Goal: Transaction & Acquisition: Purchase product/service

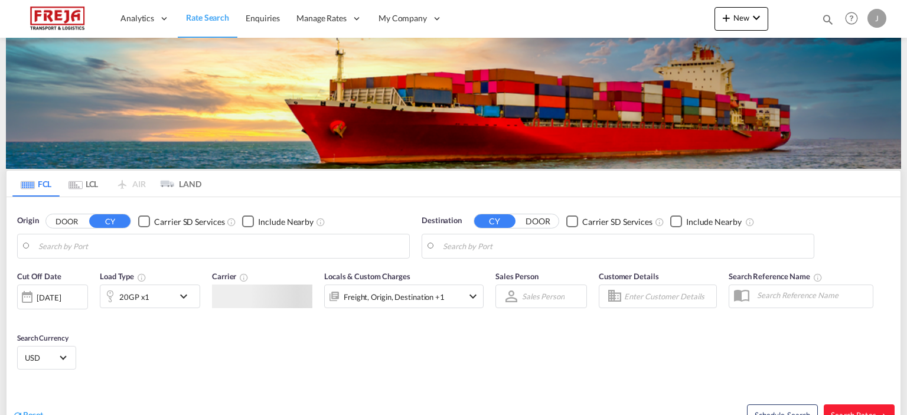
type input "Raumo (Rauma), [GEOGRAPHIC_DATA]"
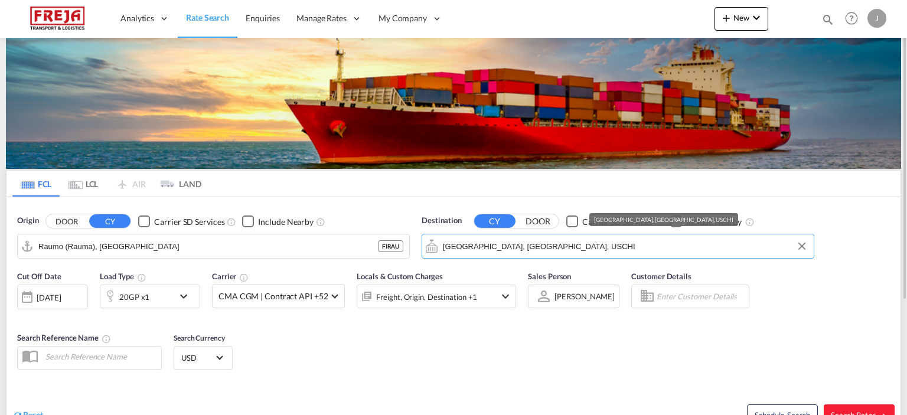
click at [534, 241] on input "[GEOGRAPHIC_DATA], [GEOGRAPHIC_DATA], USCHI" at bounding box center [625, 246] width 365 height 18
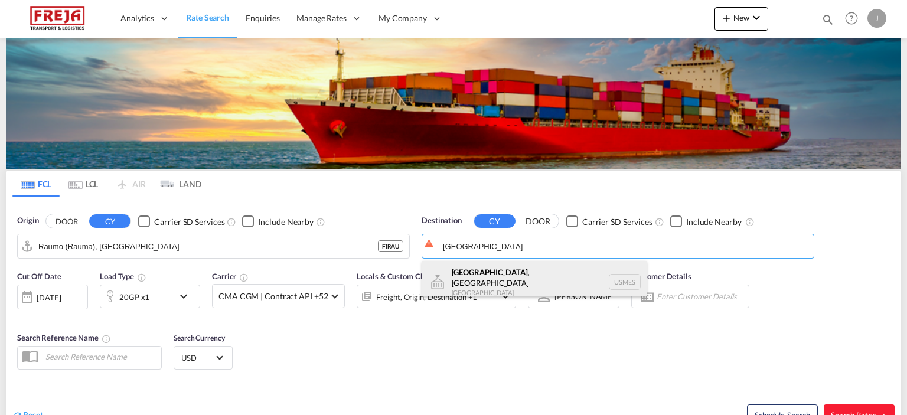
click at [498, 276] on div "[GEOGRAPHIC_DATA] , [GEOGRAPHIC_DATA] [GEOGRAPHIC_DATA] USMES" at bounding box center [534, 282] width 224 height 43
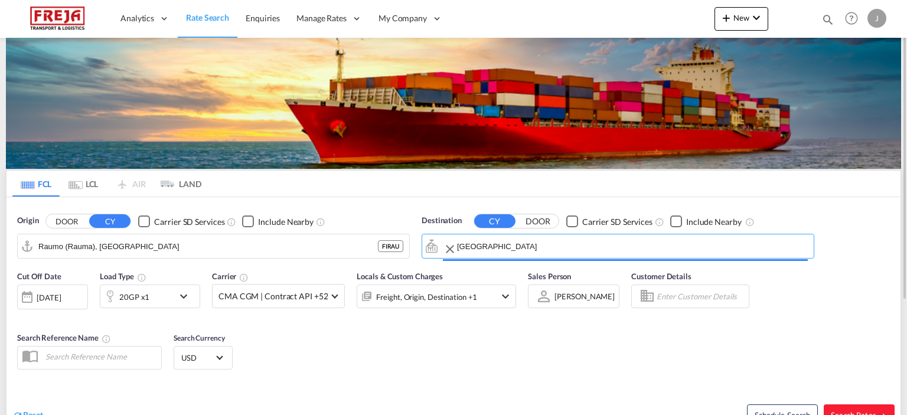
type input "[GEOGRAPHIC_DATA], [GEOGRAPHIC_DATA], [GEOGRAPHIC_DATA]"
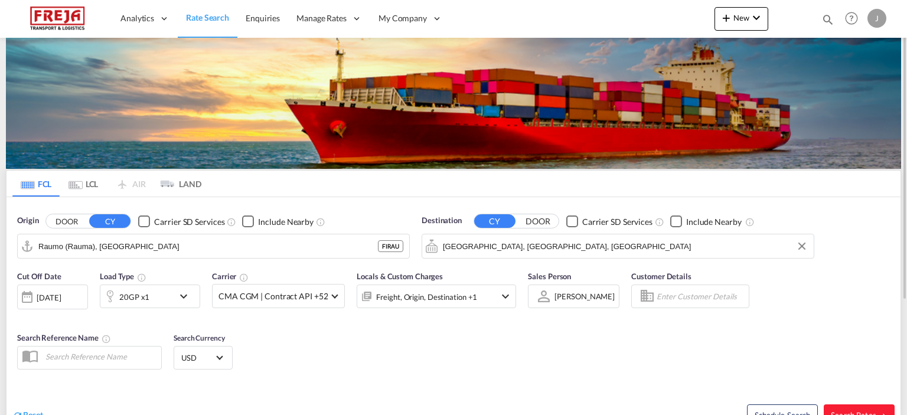
click at [164, 297] on div "20GP x1" at bounding box center [136, 297] width 73 height 24
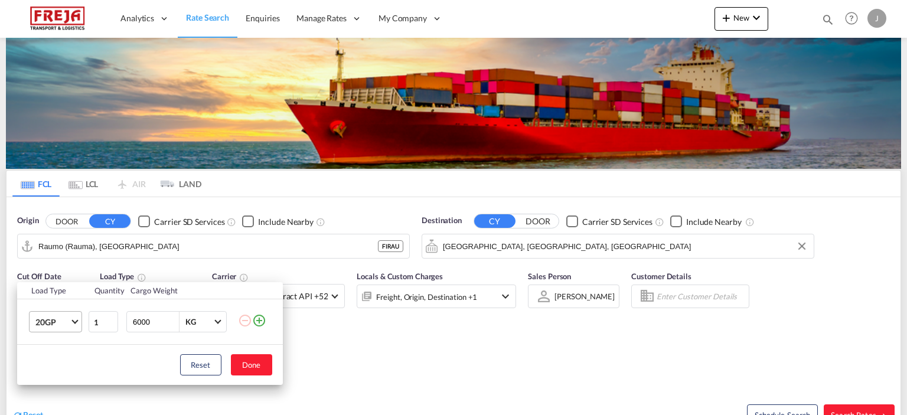
click at [66, 322] on span "20GP" at bounding box center [52, 322] width 34 height 12
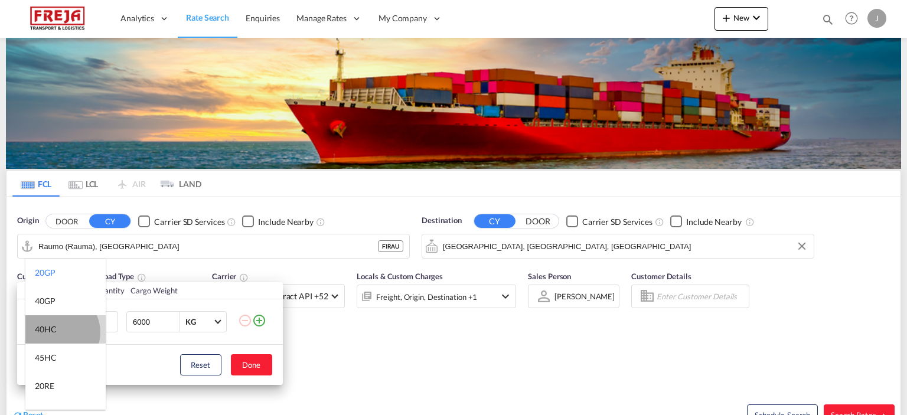
click at [58, 332] on md-option "40HC" at bounding box center [65, 329] width 80 height 28
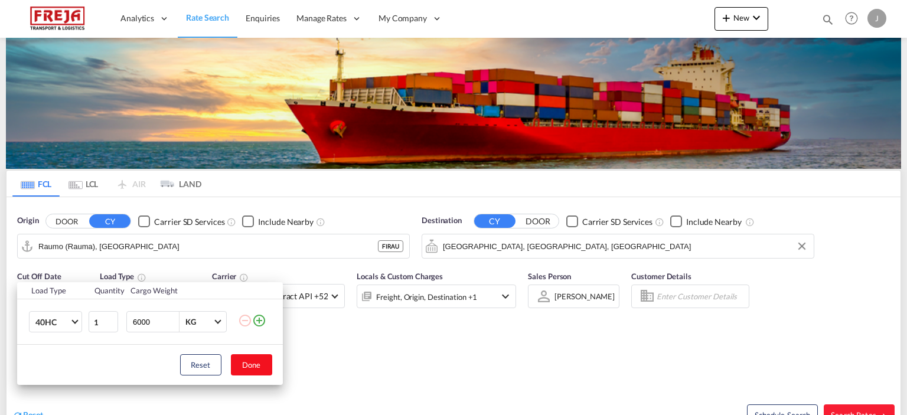
click at [244, 367] on button "Done" at bounding box center [251, 364] width 41 height 21
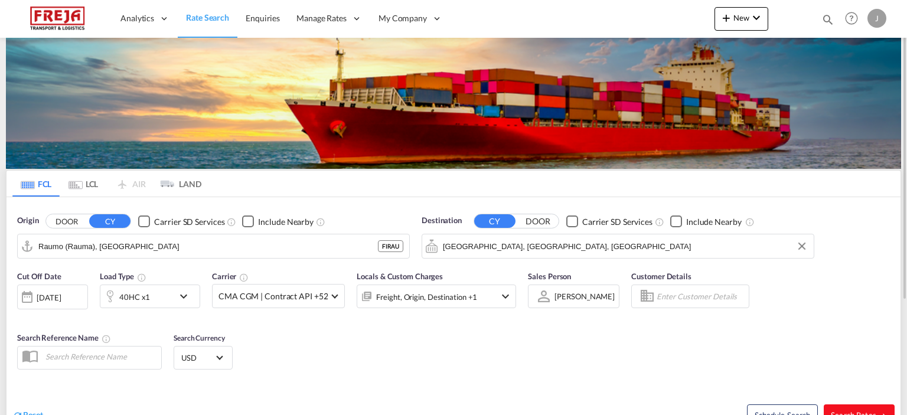
click at [838, 409] on button "Search Rates" at bounding box center [859, 414] width 71 height 21
type input "FIRAU to USMES / [DATE]"
